Goal: Navigation & Orientation: Find specific page/section

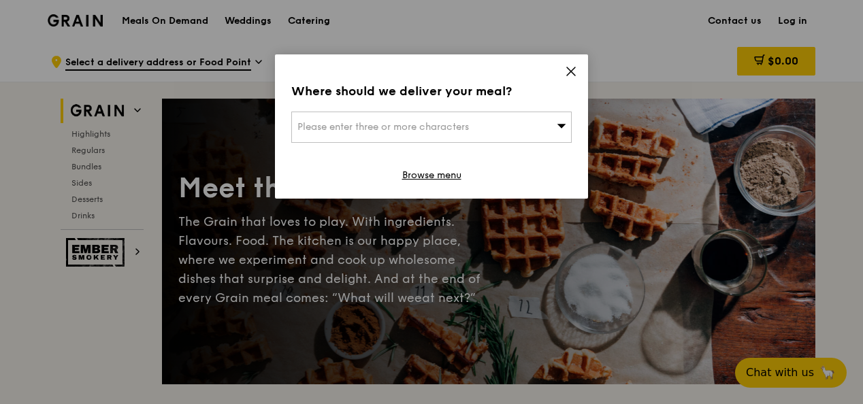
click at [577, 69] on icon at bounding box center [571, 71] width 12 height 12
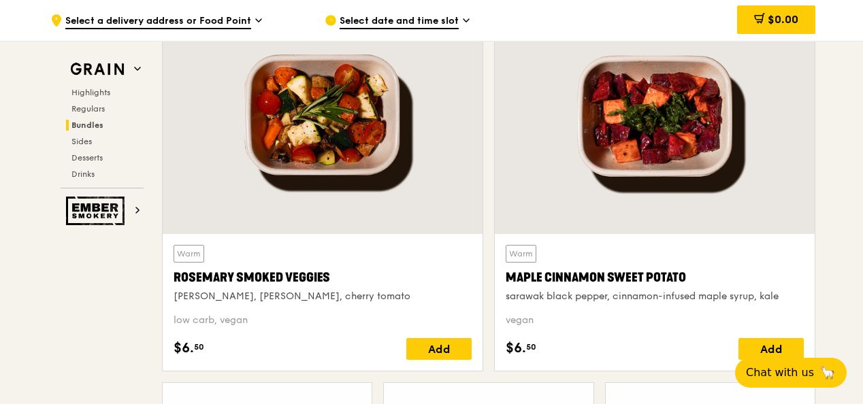
scroll to position [3268, 0]
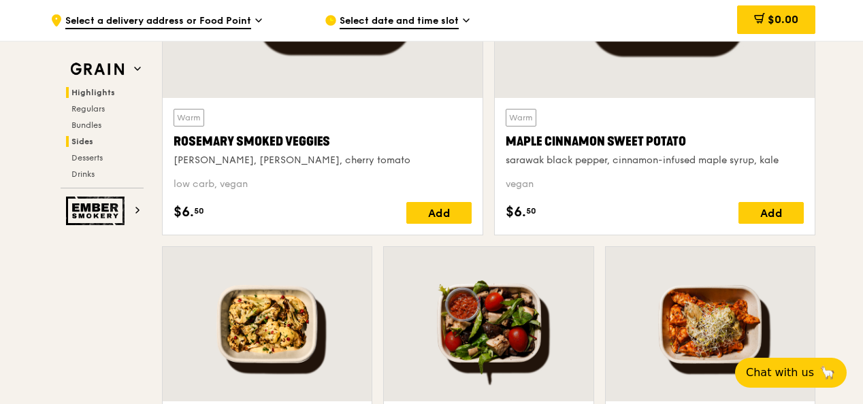
click at [102, 95] on span "Highlights" at bounding box center [93, 93] width 44 height 10
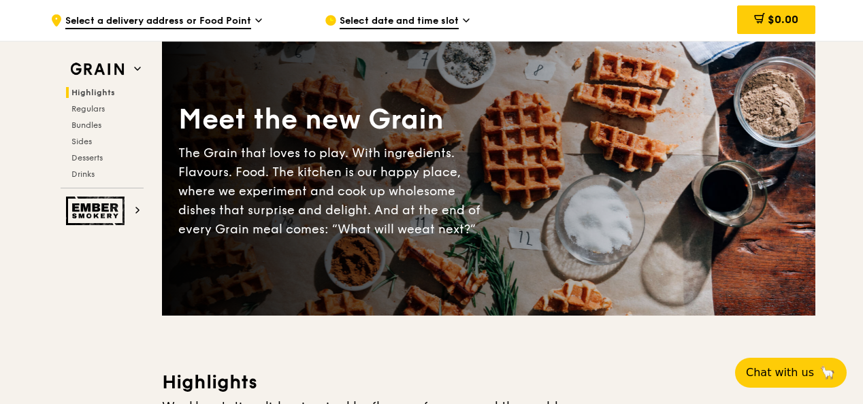
scroll to position [0, 0]
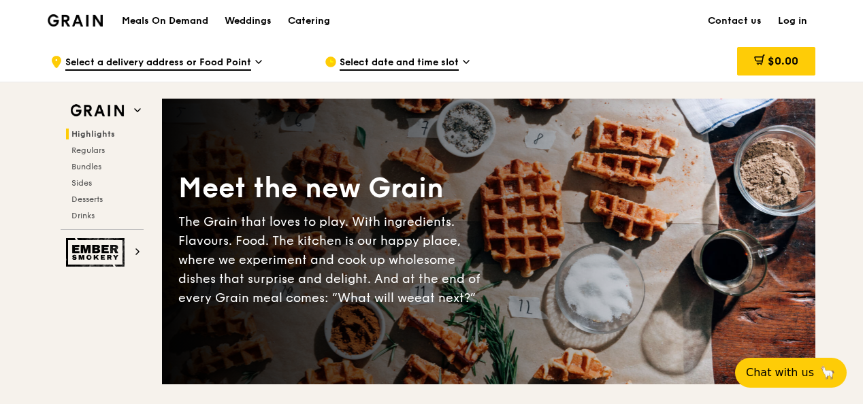
click at [191, 16] on h1 "Meals On Demand" at bounding box center [165, 21] width 86 height 14
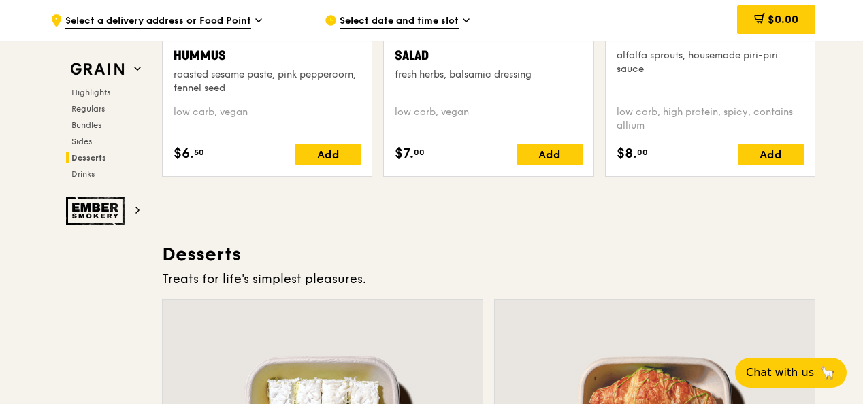
scroll to position [3948, 0]
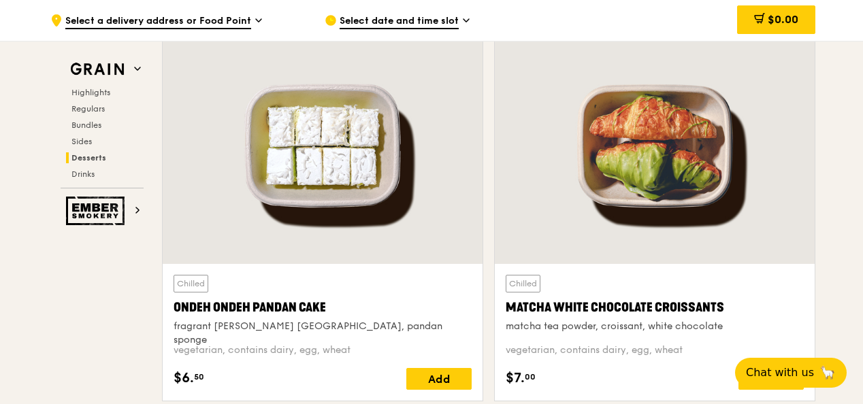
drag, startPoint x: 863, startPoint y: 264, endPoint x: 863, endPoint y: 286, distance: 21.8
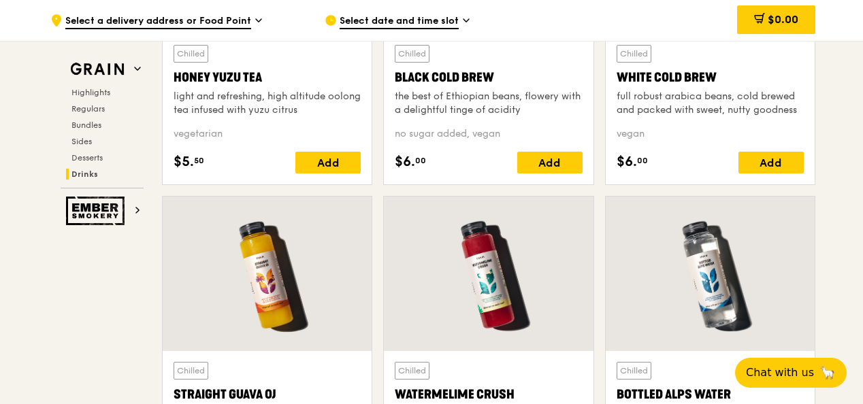
scroll to position [5174, 0]
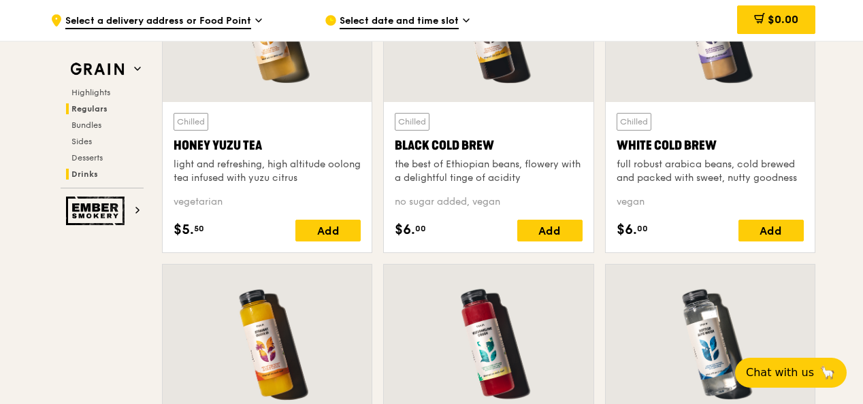
click at [102, 107] on span "Regulars" at bounding box center [89, 109] width 36 height 10
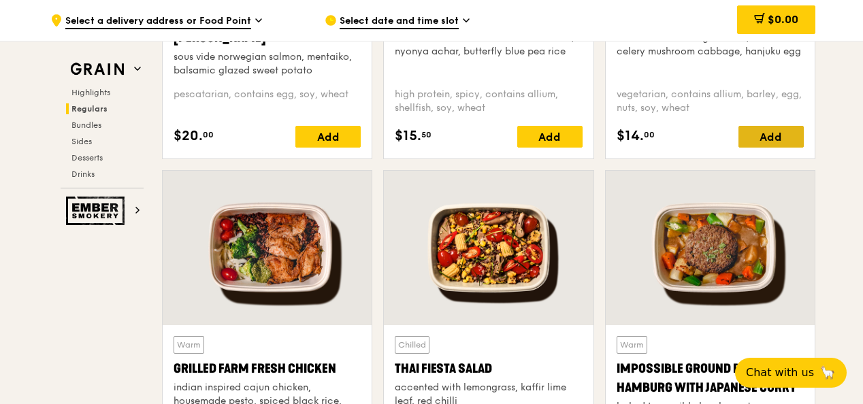
scroll to position [1357, 0]
